Goal: Task Accomplishment & Management: Use online tool/utility

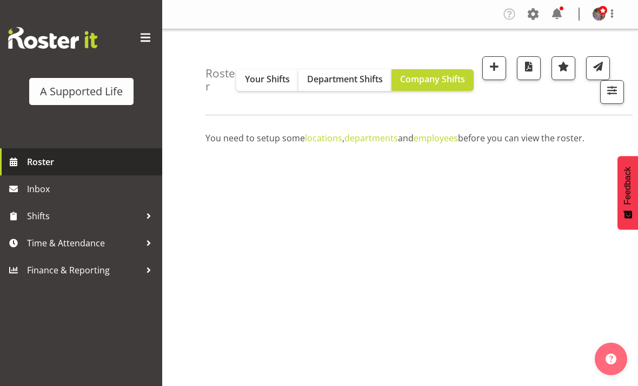
click at [37, 161] on span "Roster" at bounding box center [92, 162] width 130 height 16
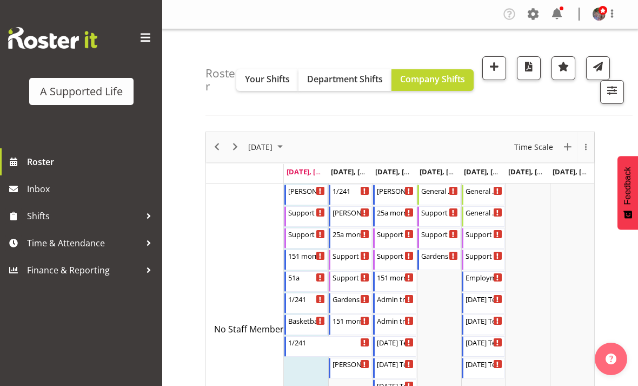
scroll to position [20, 0]
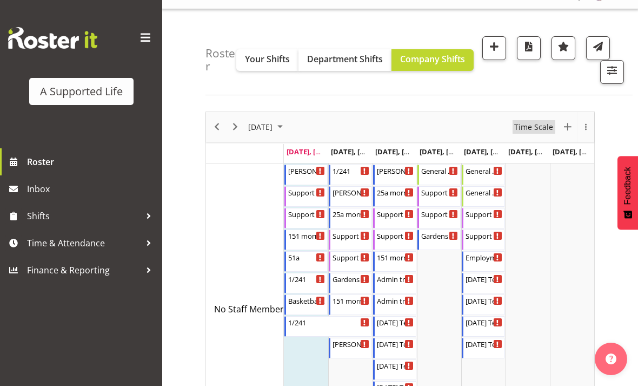
click at [539, 128] on span "Time Scale" at bounding box center [533, 127] width 41 height 14
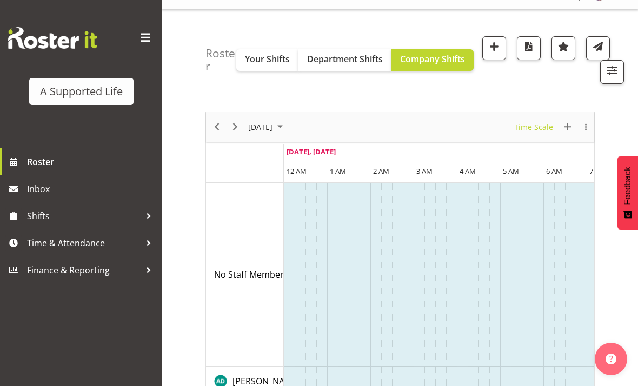
click at [544, 125] on span "Time Scale" at bounding box center [533, 127] width 41 height 14
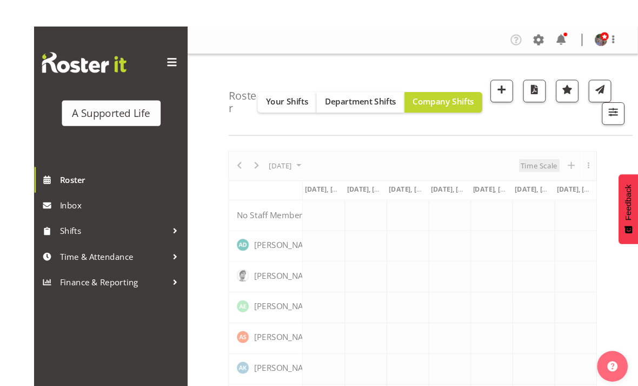
scroll to position [31, 0]
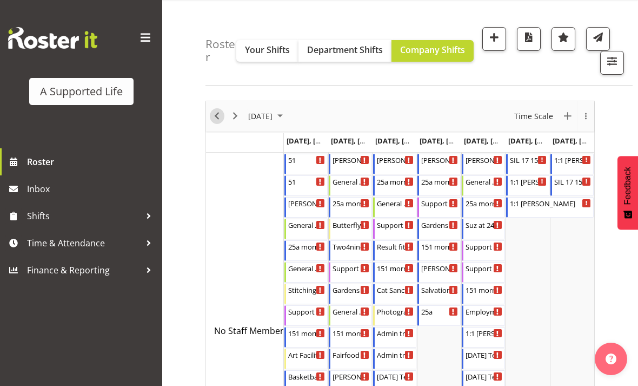
click at [219, 114] on span "Previous" at bounding box center [216, 116] width 13 height 14
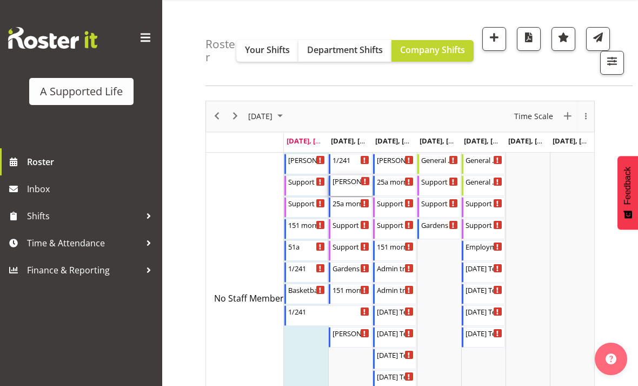
click at [339, 188] on div "[PERSON_NAME] 1:1 Morning supports 7:30 AM - 8:00 AM" at bounding box center [351, 185] width 37 height 21
click at [349, 185] on div "[PERSON_NAME] 1:1 Morning supports" at bounding box center [351, 180] width 37 height 11
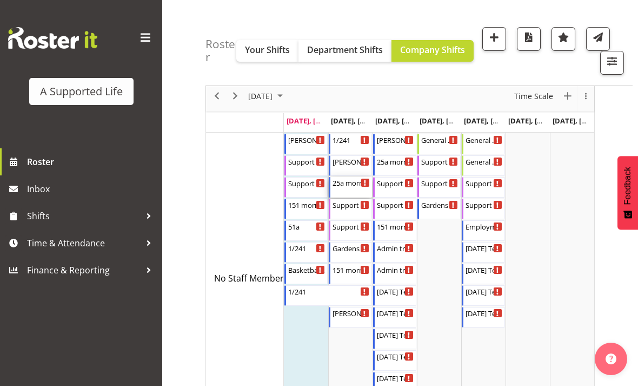
click at [349, 187] on div "25a morning supports" at bounding box center [351, 182] width 37 height 11
click at [357, 189] on div "25a morning supports 8:00 AM - 9:00 AM" at bounding box center [351, 187] width 37 height 21
click at [349, 191] on div "25a morning supports 8:00 AM - 9:00 AM" at bounding box center [351, 187] width 37 height 21
click at [356, 196] on div "25a morning supports 8:00 AM - 9:00 AM" at bounding box center [351, 187] width 37 height 21
click at [355, 187] on div "Timeline Week of August 11, 2025" at bounding box center [351, 187] width 37 height 1
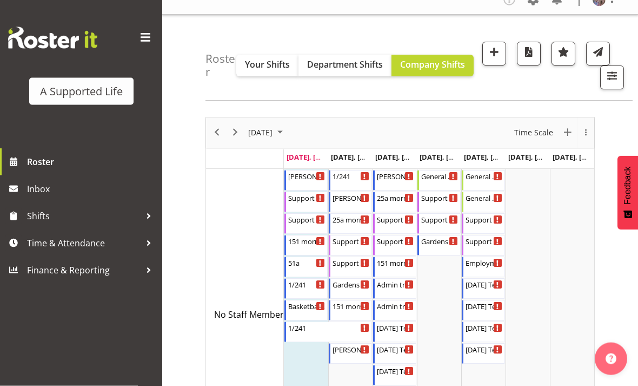
scroll to position [0, 0]
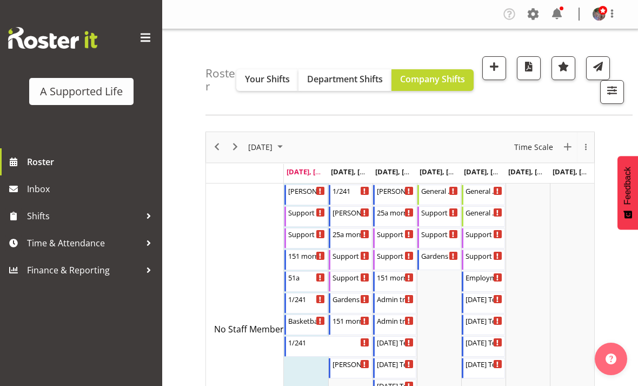
scroll to position [62, 0]
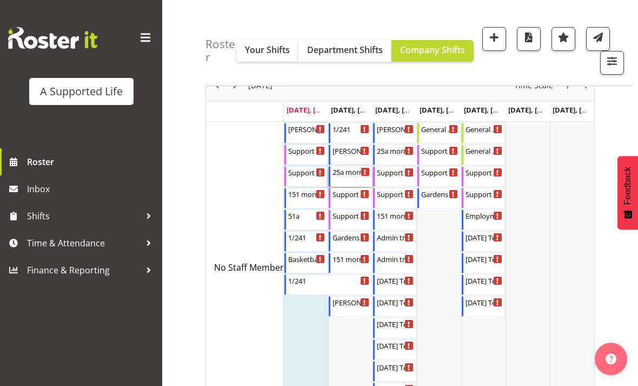
click at [351, 181] on div "25a morning supports 8:00 AM - 9:00 AM" at bounding box center [351, 176] width 37 height 21
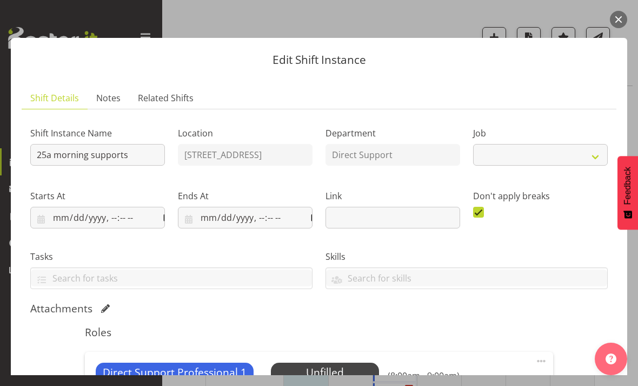
select select "4112"
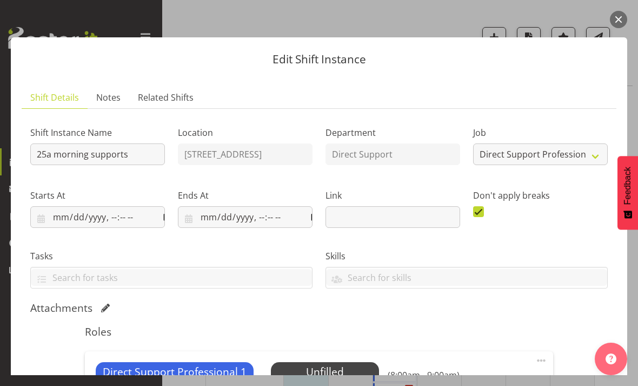
click at [620, 22] on button "button" at bounding box center [618, 19] width 17 height 17
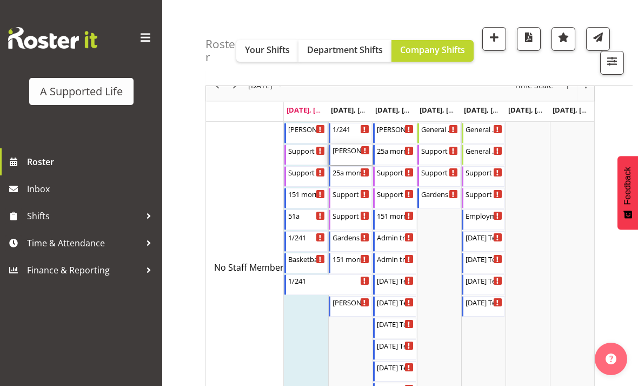
click at [348, 156] on div "[PERSON_NAME] 1:1 Morning supports 7:30 AM - 8:00 AM" at bounding box center [351, 154] width 37 height 21
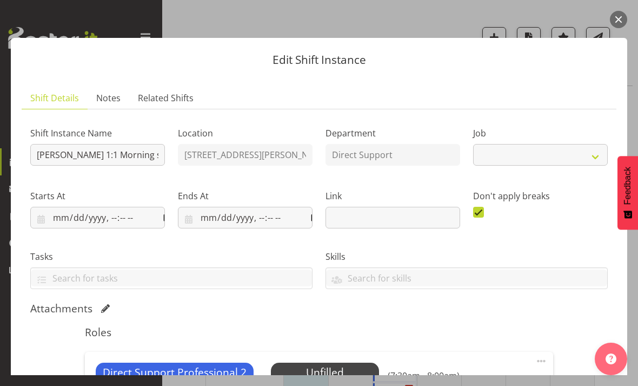
select select "4112"
click at [619, 19] on button "button" at bounding box center [618, 19] width 17 height 17
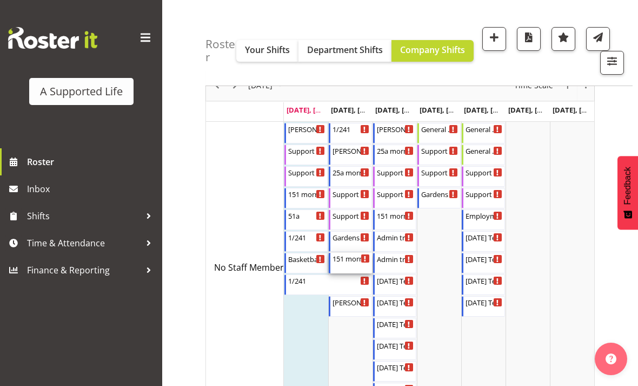
click at [353, 262] on div "151 morning supports" at bounding box center [351, 258] width 37 height 11
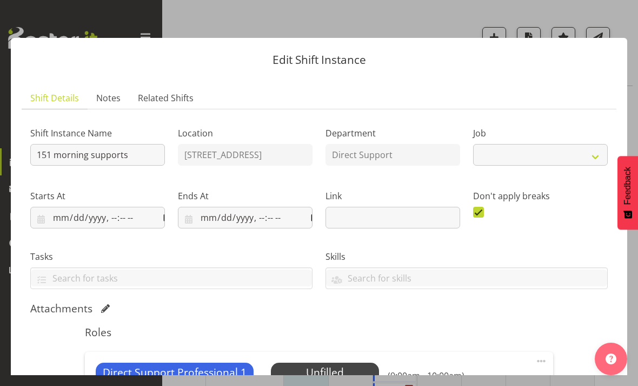
select select "4112"
click at [618, 24] on button "button" at bounding box center [618, 19] width 17 height 17
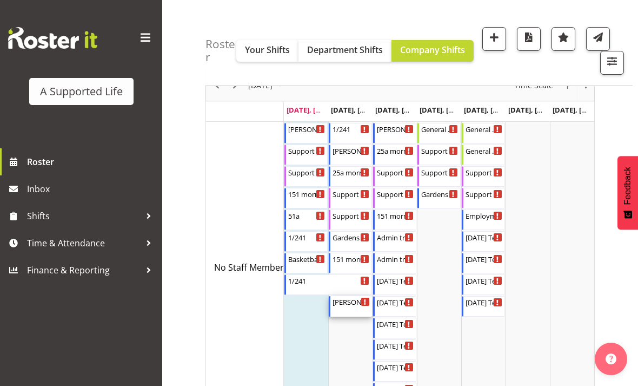
click at [351, 305] on div "[PERSON_NAME] and [PERSON_NAME] W support" at bounding box center [351, 301] width 37 height 11
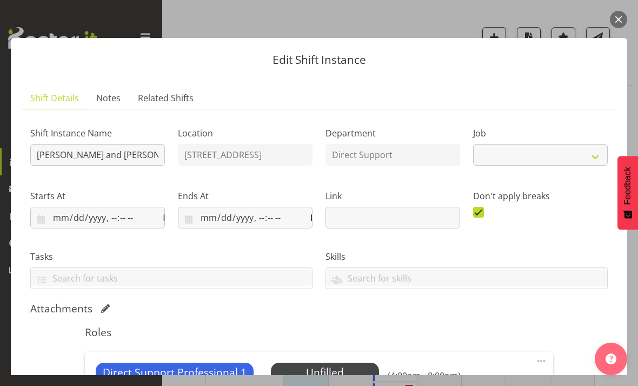
select select "4112"
click at [620, 19] on button "button" at bounding box center [618, 19] width 17 height 17
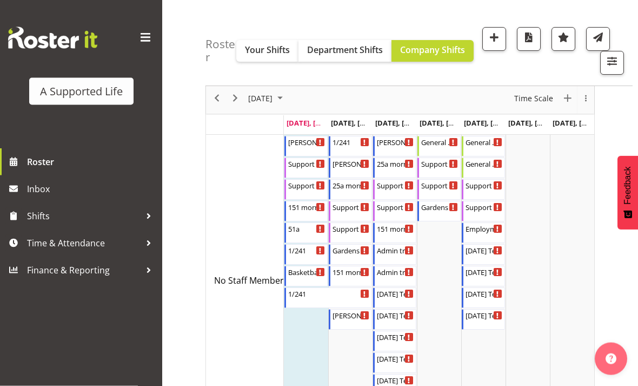
scroll to position [49, 0]
click at [388, 146] on div "[PERSON_NAME] 1:1 Morning supports 7:30 AM - 8:00 AM" at bounding box center [395, 145] width 37 height 21
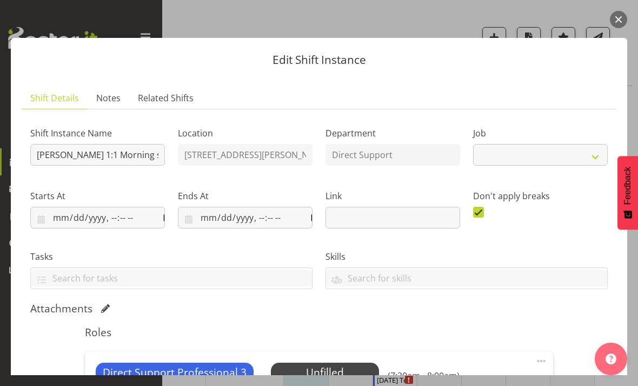
select select "4112"
click at [626, 23] on button "button" at bounding box center [618, 19] width 17 height 17
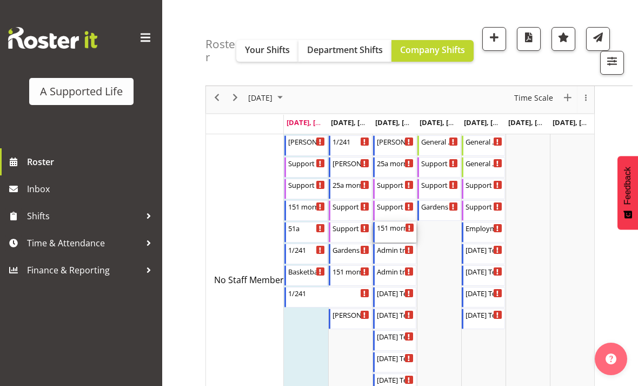
click at [396, 232] on div "151 morning supports 9:00 AM - 10:00 AM" at bounding box center [395, 232] width 37 height 21
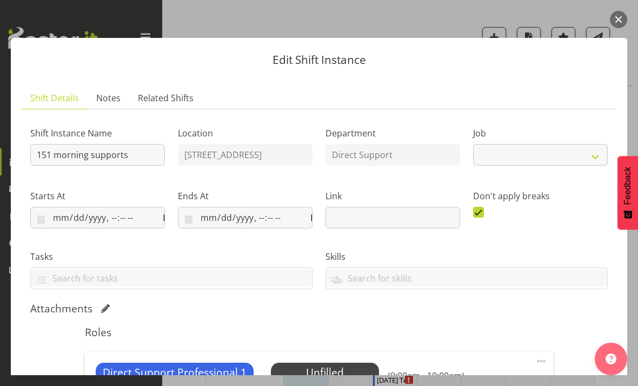
select select "4112"
click at [628, 10] on div at bounding box center [319, 193] width 638 height 386
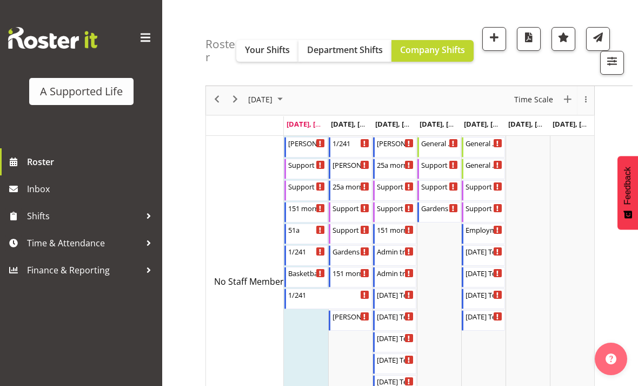
scroll to position [47, 0]
